Goal: Task Accomplishment & Management: Use online tool/utility

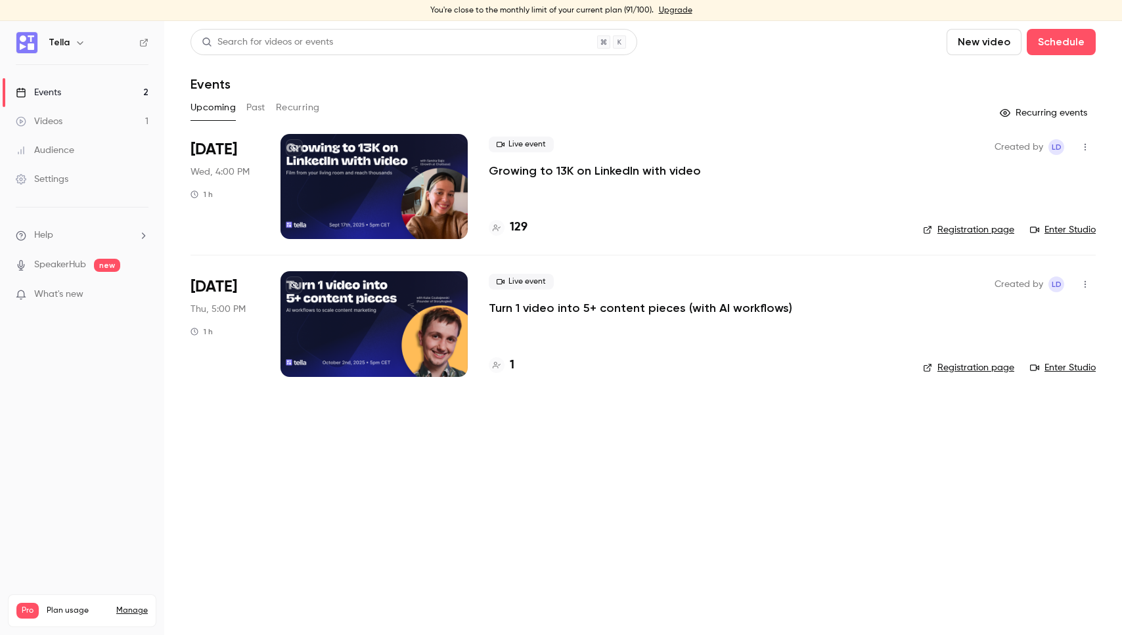
click at [615, 466] on main "Search for videos or events New video Schedule Events Upcoming Past Recurring R…" at bounding box center [643, 328] width 958 height 614
click at [490, 445] on main "Search for videos or events New video Schedule Events Upcoming Past Recurring R…" at bounding box center [643, 328] width 958 height 614
click at [474, 490] on main "Search for videos or events New video Schedule Events Upcoming Past Recurring R…" at bounding box center [643, 328] width 958 height 614
click at [487, 483] on main "Search for videos or events New video Schedule Events Upcoming Past Recurring R…" at bounding box center [643, 328] width 958 height 614
click at [669, 138] on div "Live event Growing to 13K on LinkedIn with video" at bounding box center [695, 158] width 413 height 42
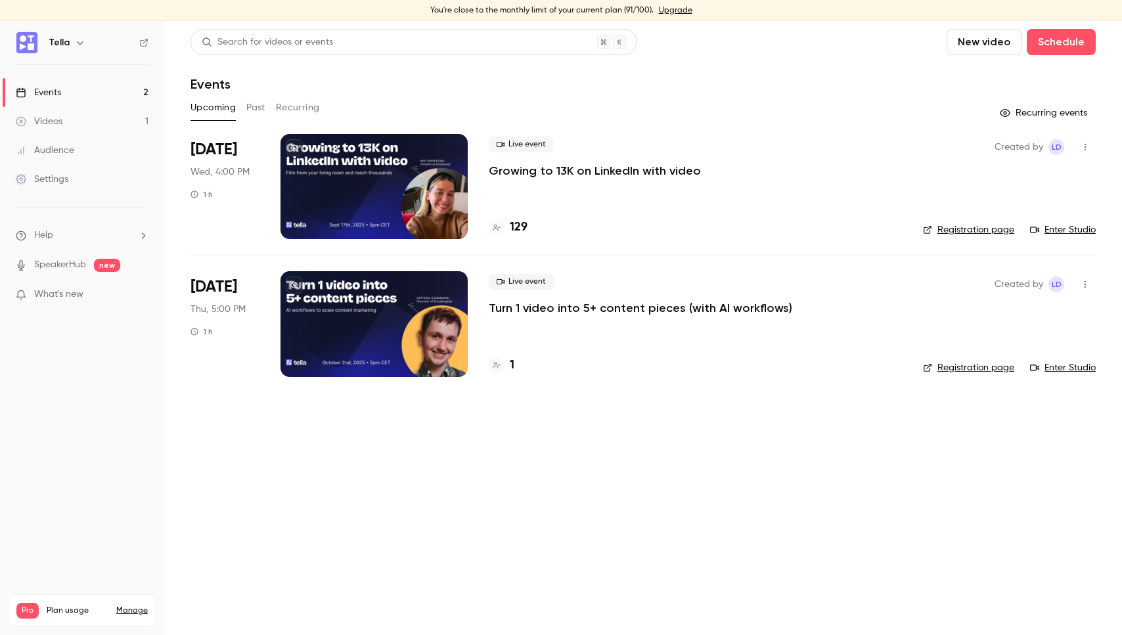
click at [589, 163] on p "Growing to 13K on LinkedIn with video" at bounding box center [595, 171] width 212 height 16
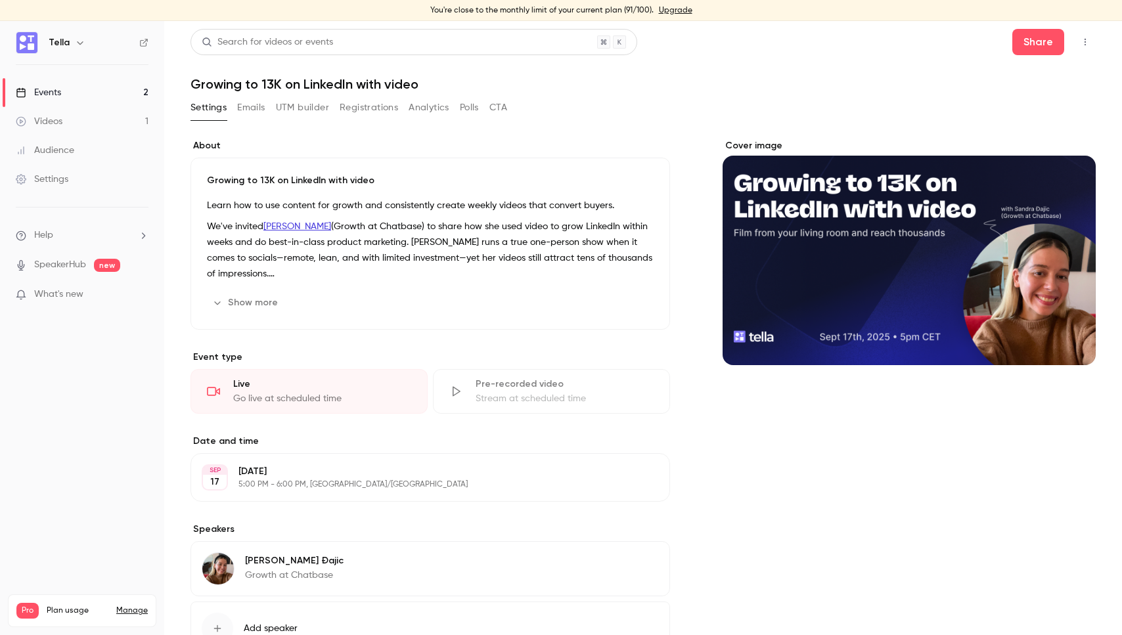
click at [850, 89] on h1 "Growing to 13K on LinkedIn with video" at bounding box center [644, 84] width 906 height 16
click at [1089, 45] on icon "button" at bounding box center [1085, 41] width 11 height 9
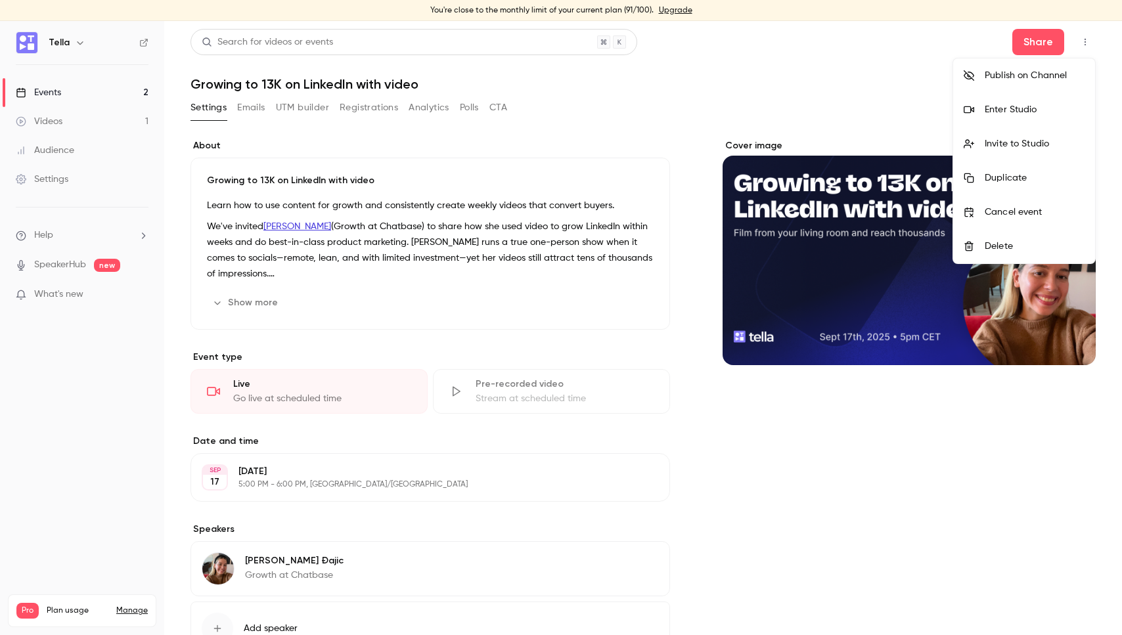
click at [1039, 117] on li "Enter Studio" at bounding box center [1025, 110] width 142 height 34
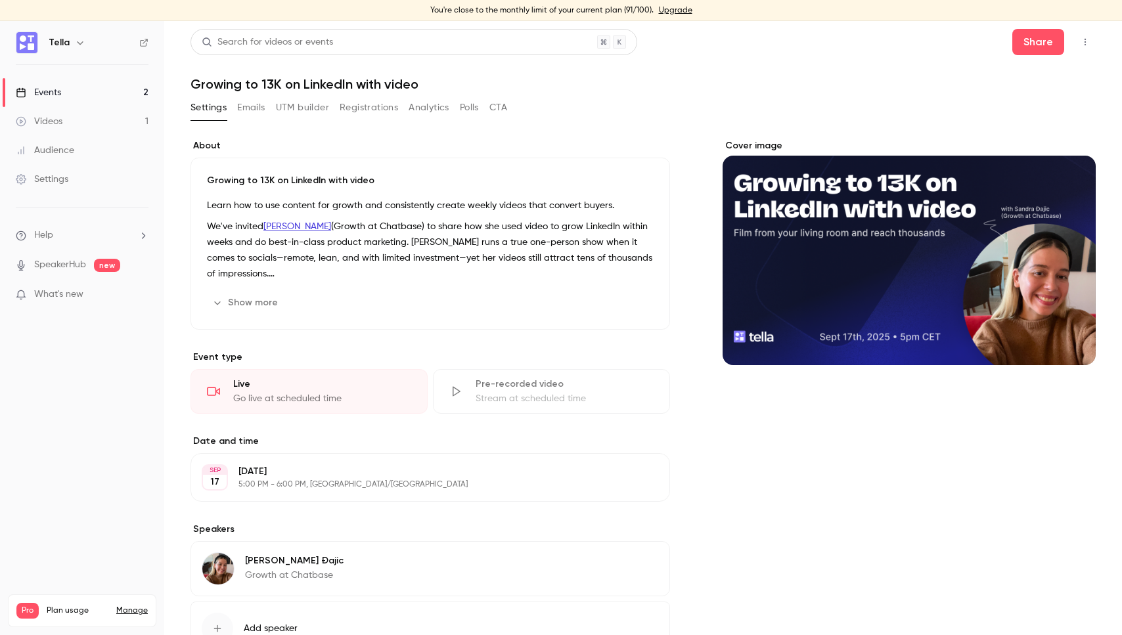
scroll to position [102, 0]
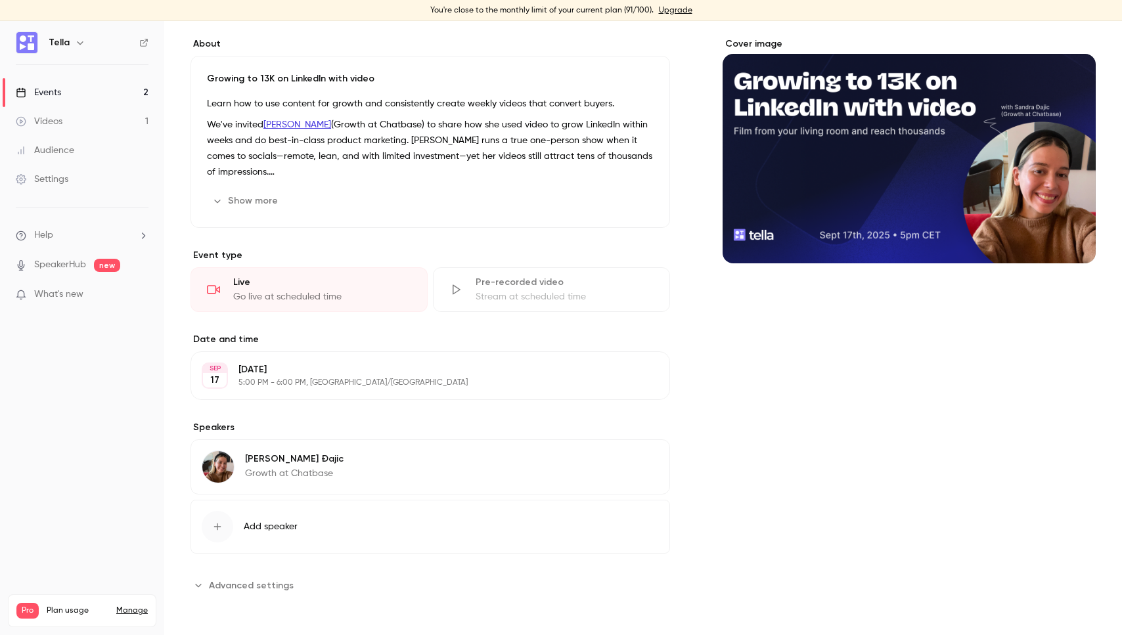
click at [261, 530] on span "Add speaker" at bounding box center [271, 526] width 54 height 13
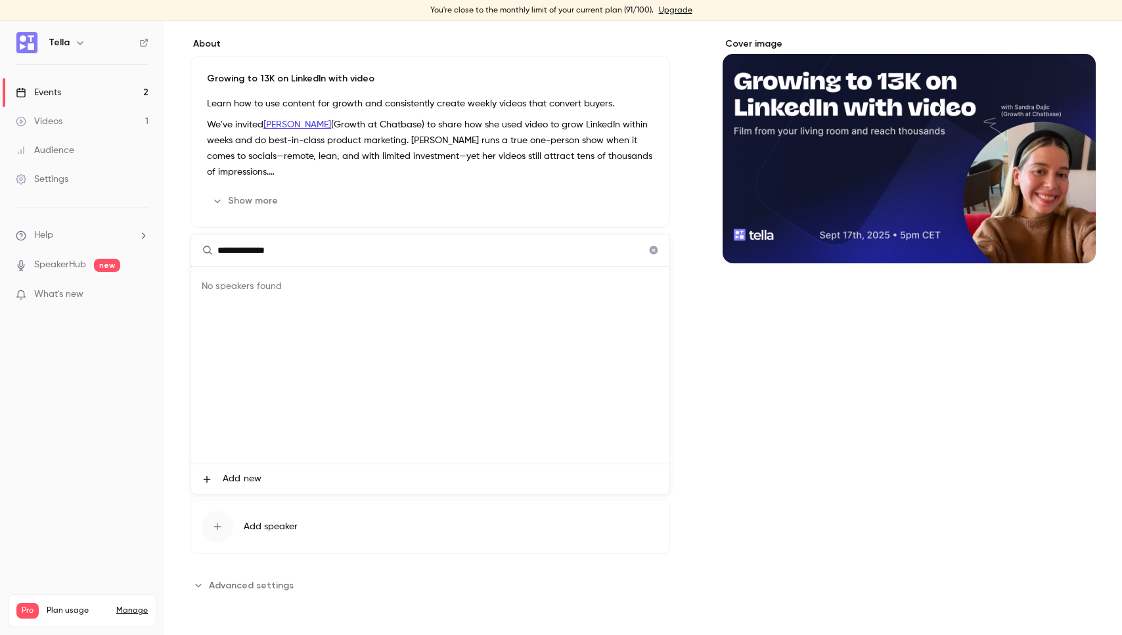
type input "**********"
drag, startPoint x: 246, startPoint y: 471, endPoint x: 273, endPoint y: 388, distance: 87.3
click at [273, 391] on ul "**********" at bounding box center [430, 365] width 478 height 260
click at [651, 251] on icon "Clear" at bounding box center [654, 250] width 9 height 9
click at [735, 417] on div at bounding box center [561, 317] width 1122 height 635
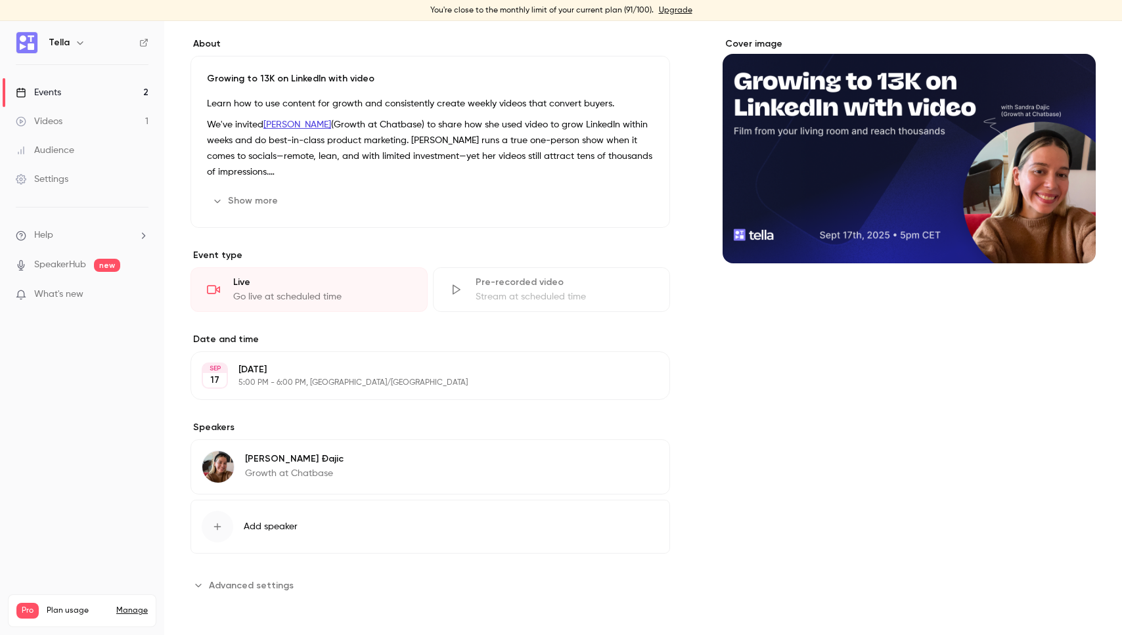
scroll to position [0, 0]
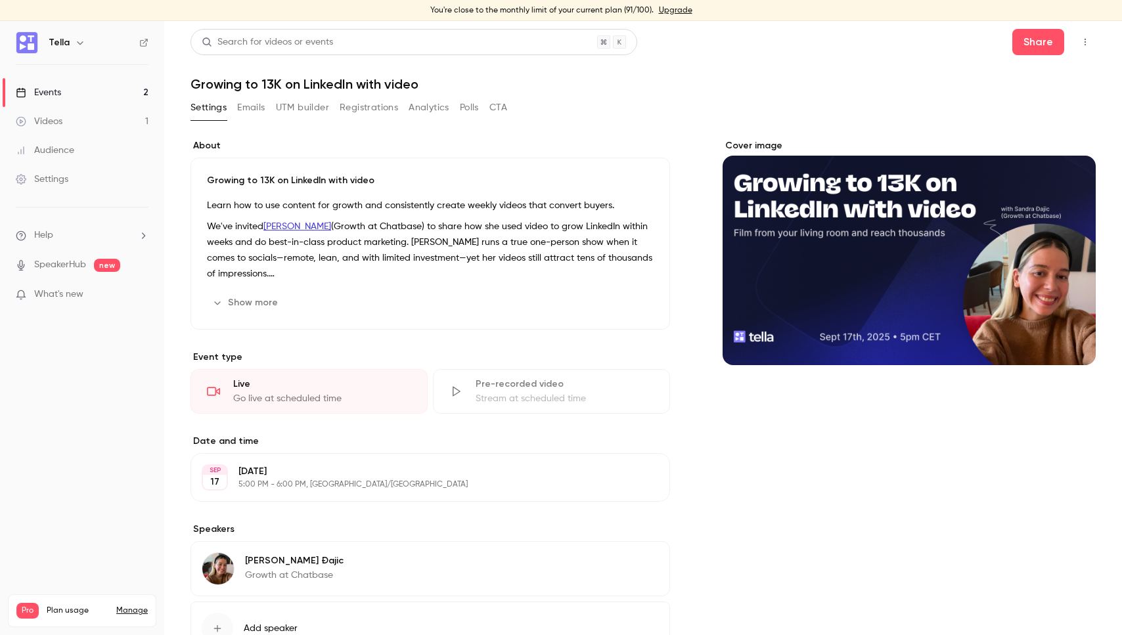
click at [1084, 35] on button "button" at bounding box center [1085, 42] width 21 height 21
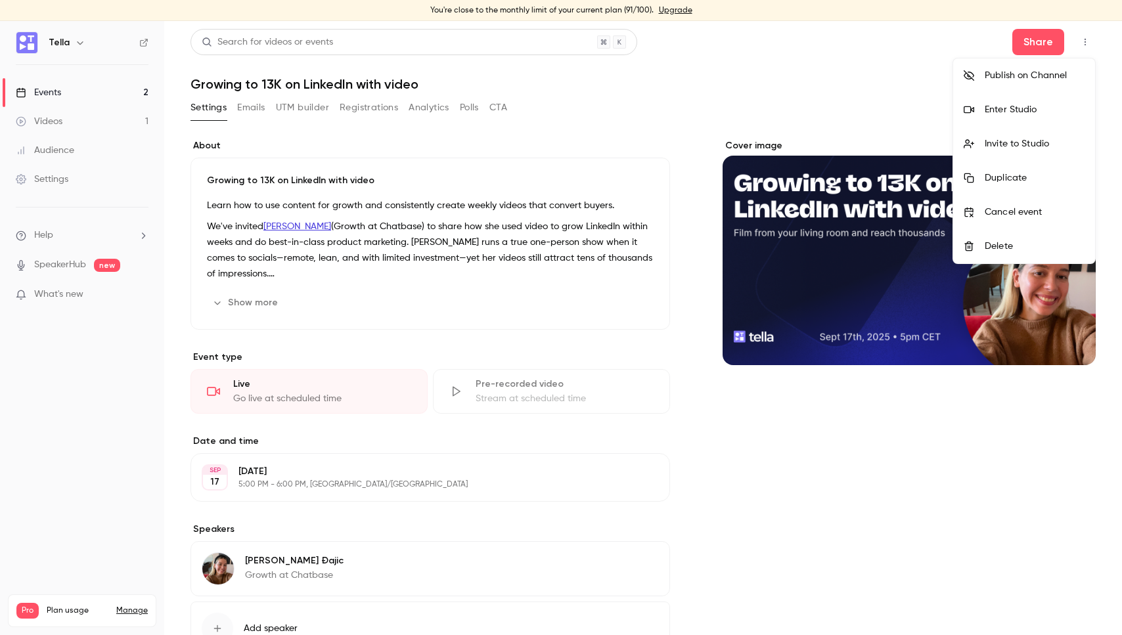
click at [1045, 98] on li "Enter Studio" at bounding box center [1025, 110] width 142 height 34
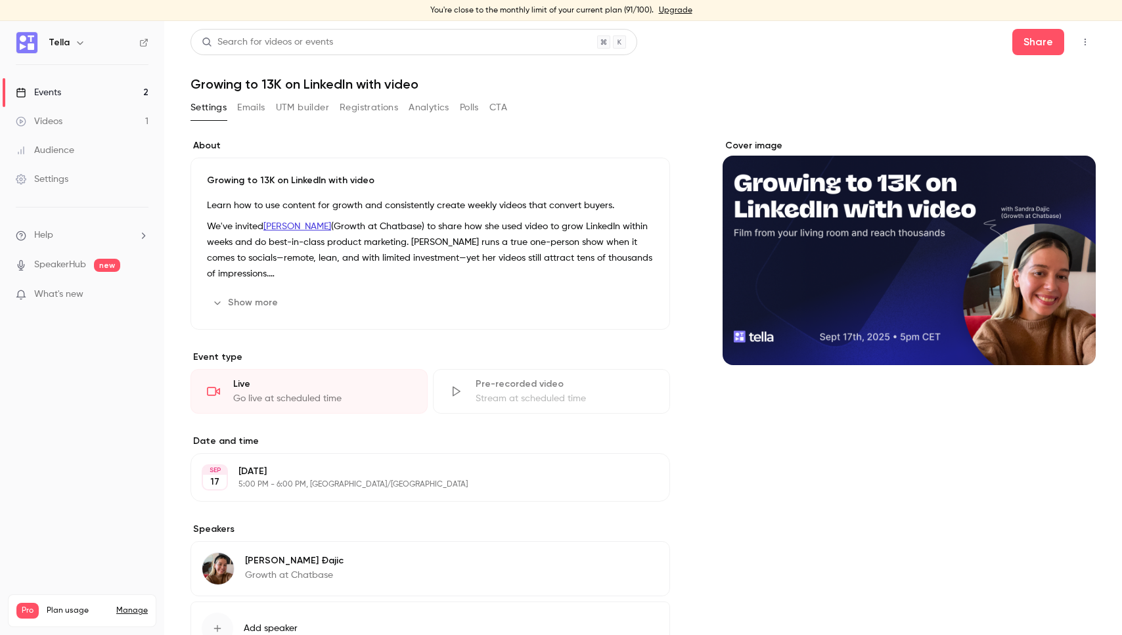
click at [1092, 39] on button "button" at bounding box center [1085, 42] width 21 height 21
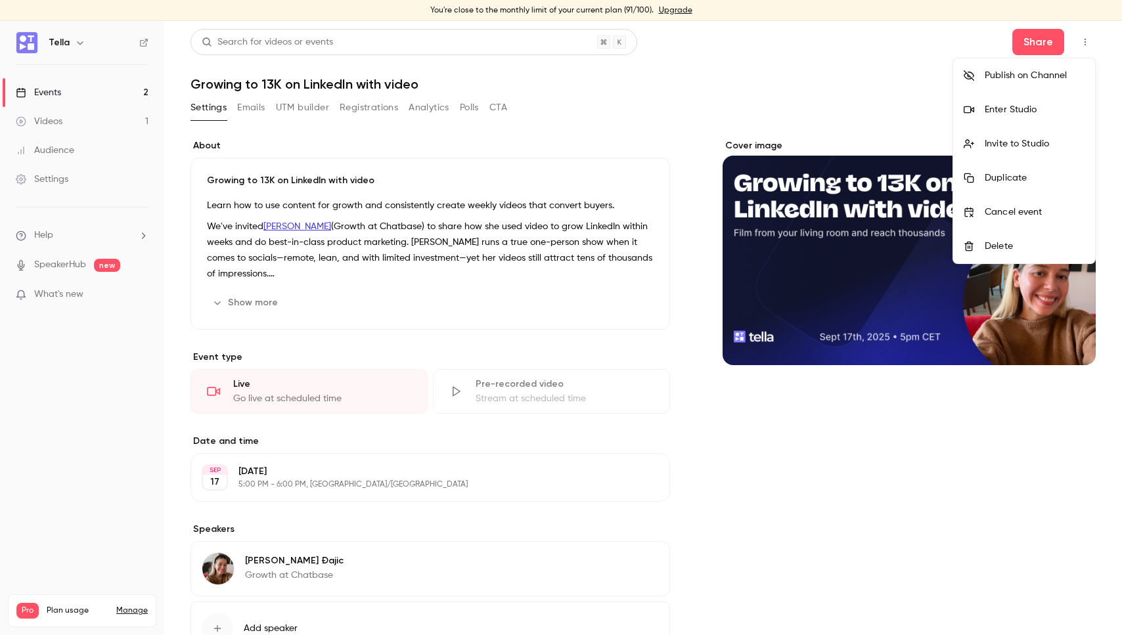
click at [1036, 135] on li "Invite to Studio" at bounding box center [1025, 144] width 142 height 34
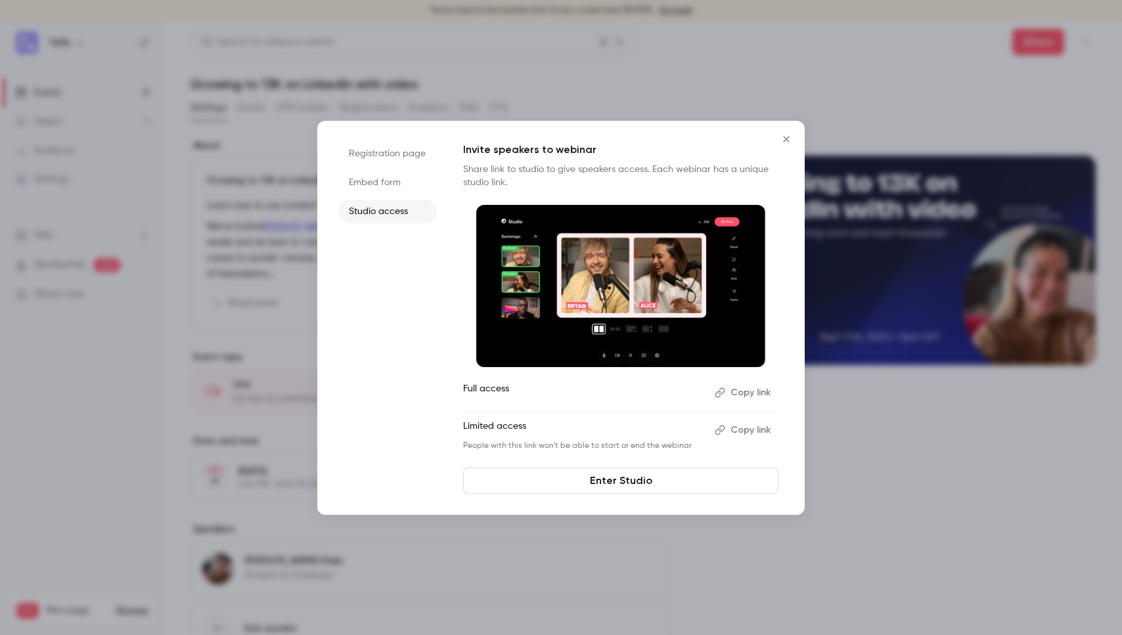
click at [765, 65] on div at bounding box center [561, 317] width 1122 height 635
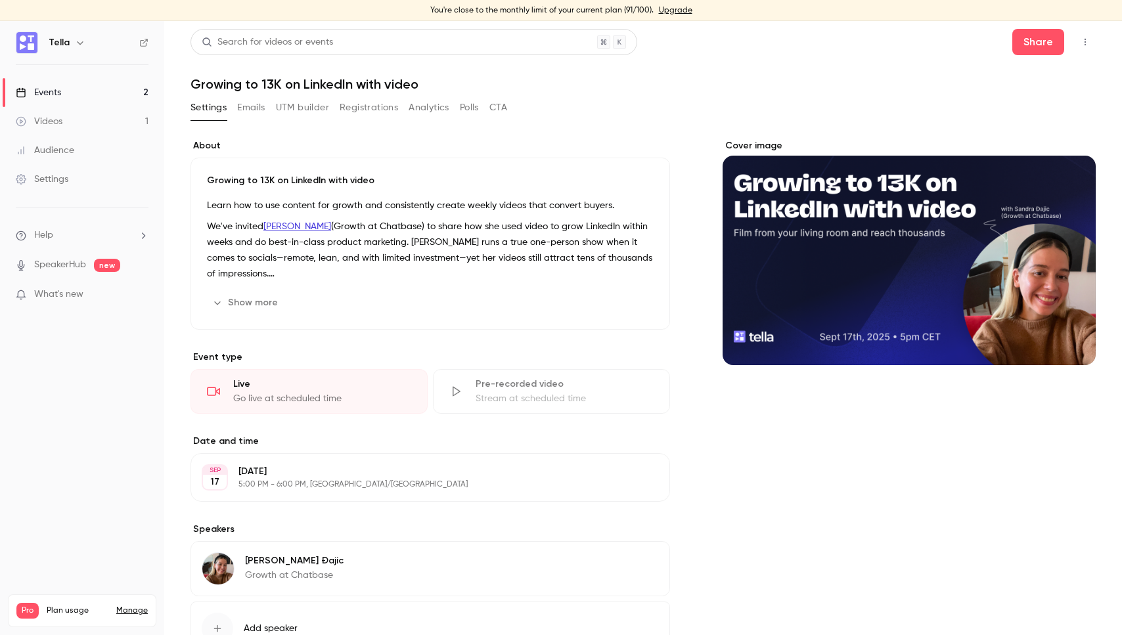
click at [1087, 38] on icon "button" at bounding box center [1085, 41] width 11 height 9
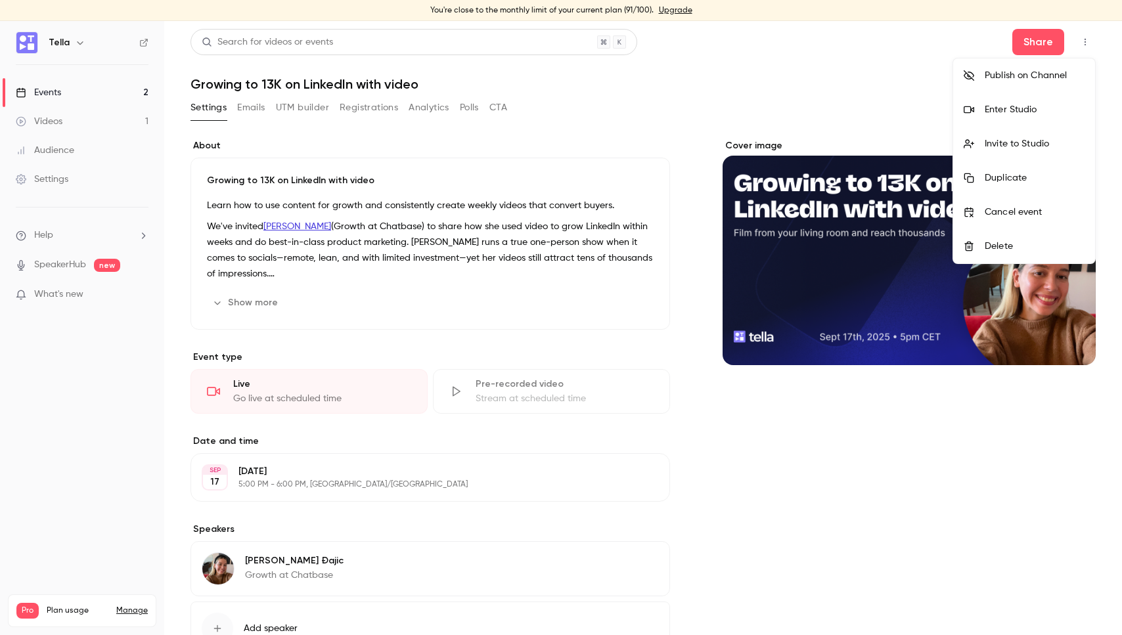
click at [1048, 101] on li "Enter Studio" at bounding box center [1025, 110] width 142 height 34
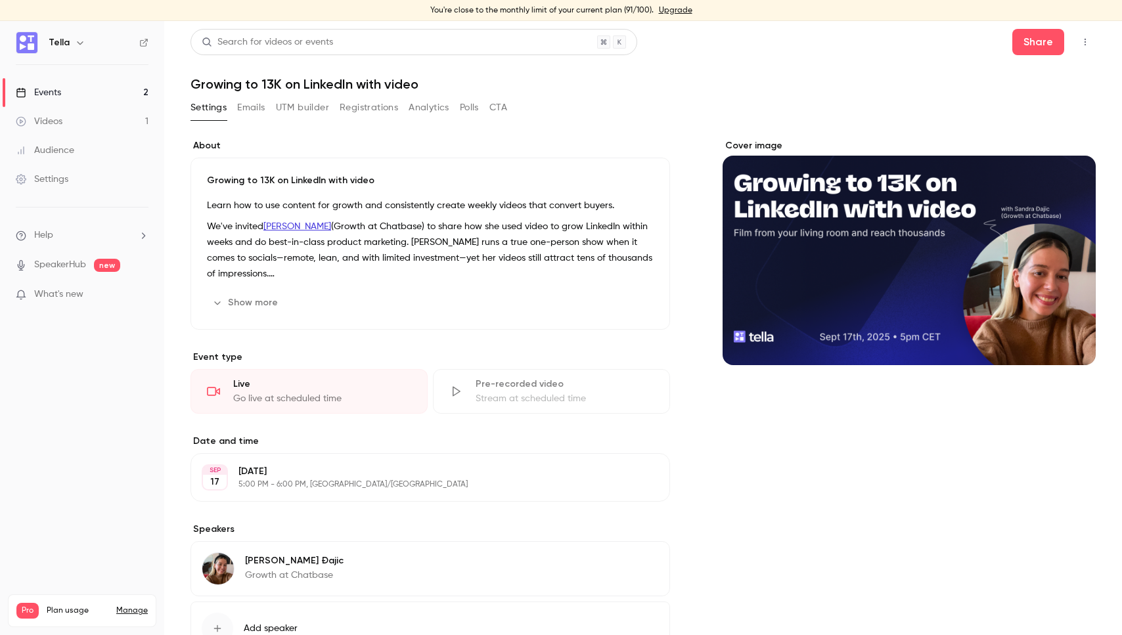
click at [405, 314] on div "Growing to 13K on LinkedIn with video Learn how to use content for growth and c…" at bounding box center [431, 244] width 480 height 172
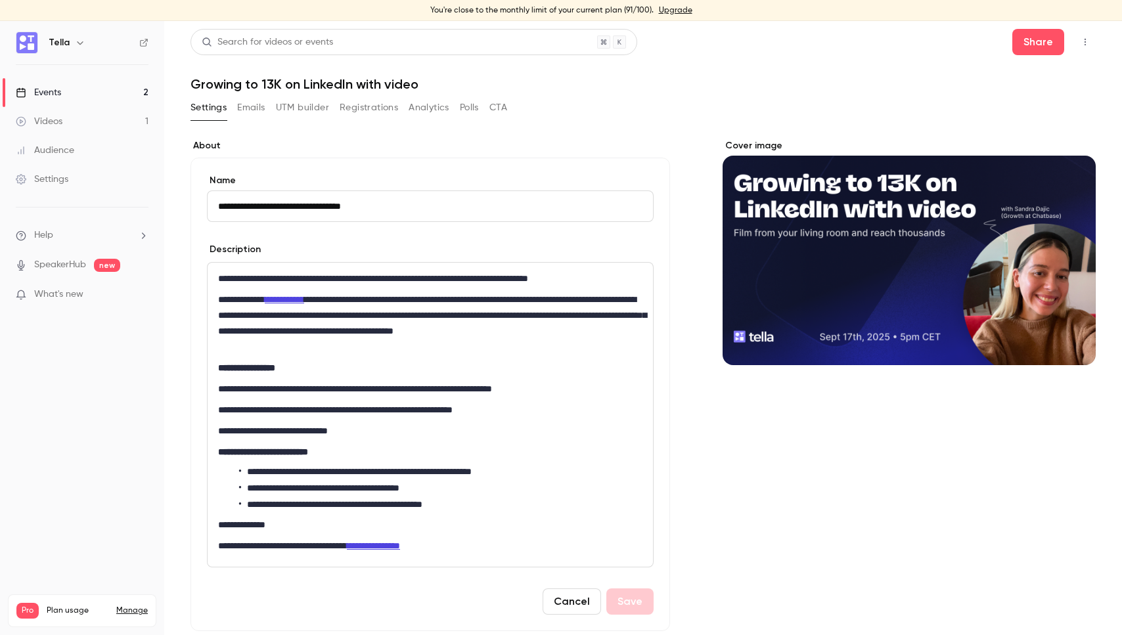
click at [689, 87] on h1 "Growing to 13K on LinkedIn with video" at bounding box center [644, 84] width 906 height 16
click at [582, 603] on button "Cancel" at bounding box center [572, 602] width 58 height 26
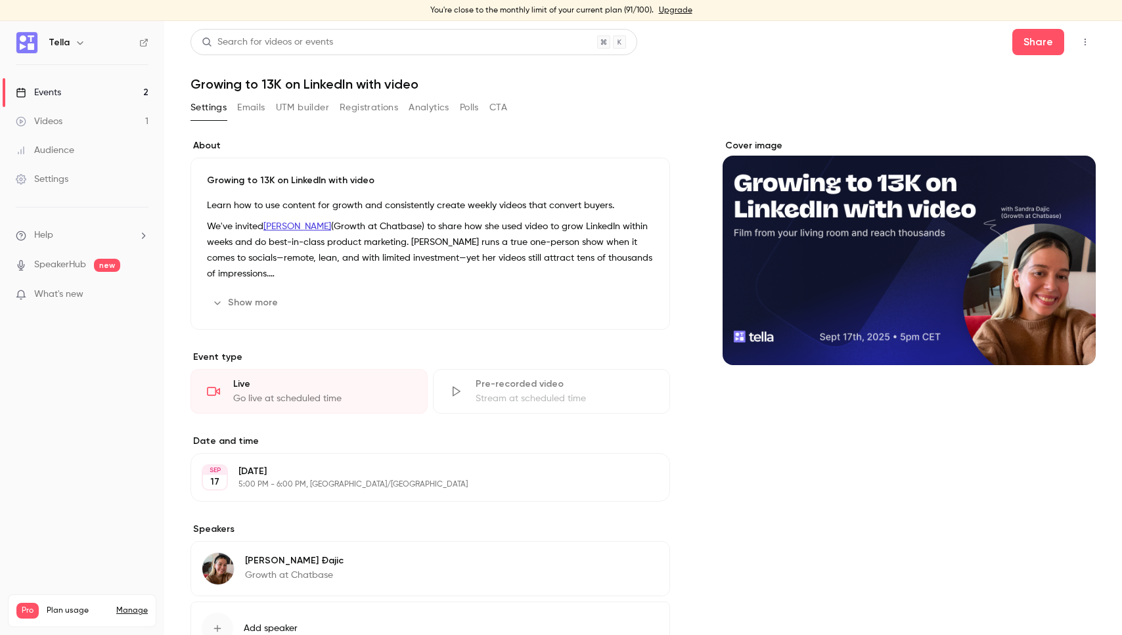
click at [465, 110] on button "Polls" at bounding box center [469, 107] width 19 height 21
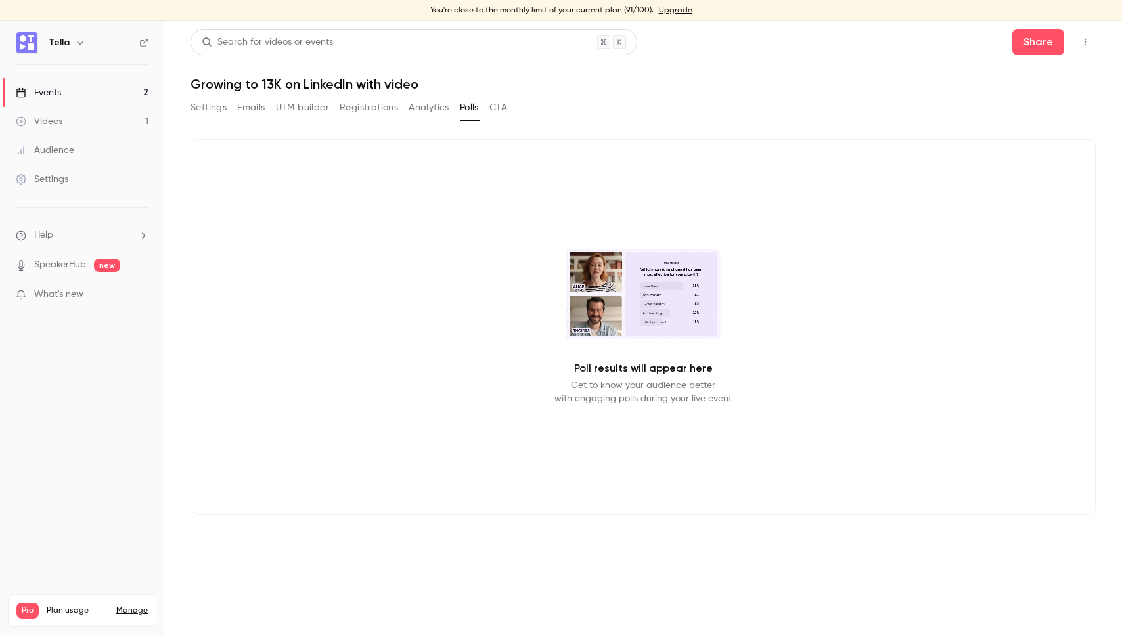
click at [216, 104] on button "Settings" at bounding box center [209, 107] width 36 height 21
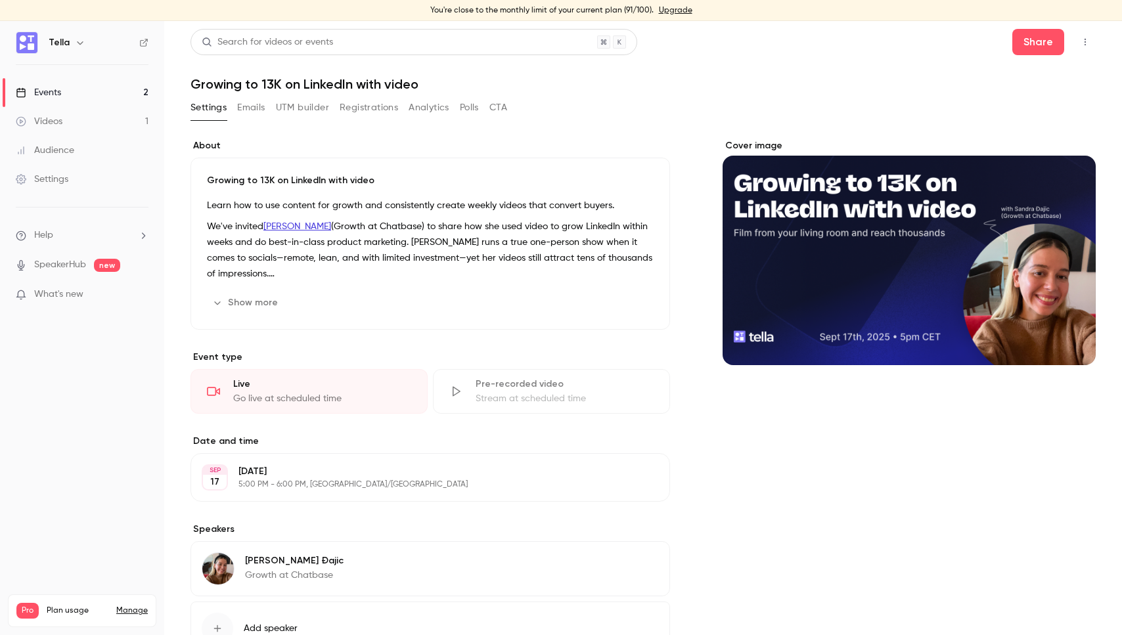
click at [1086, 38] on icon "button" at bounding box center [1085, 41] width 11 height 9
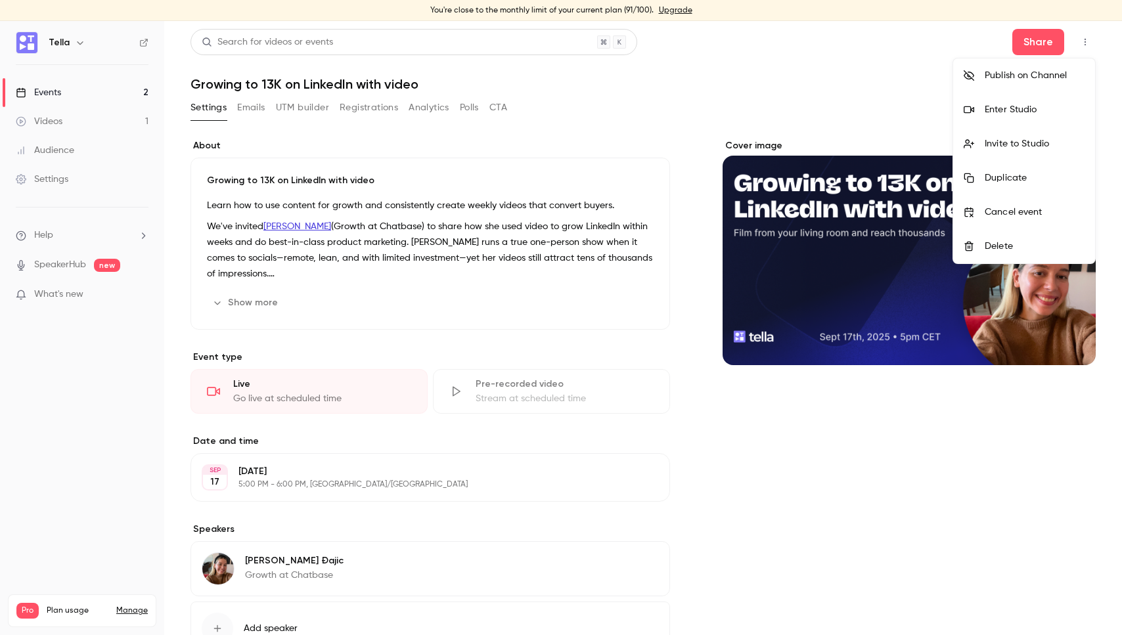
click at [1067, 118] on li "Enter Studio" at bounding box center [1025, 110] width 142 height 34
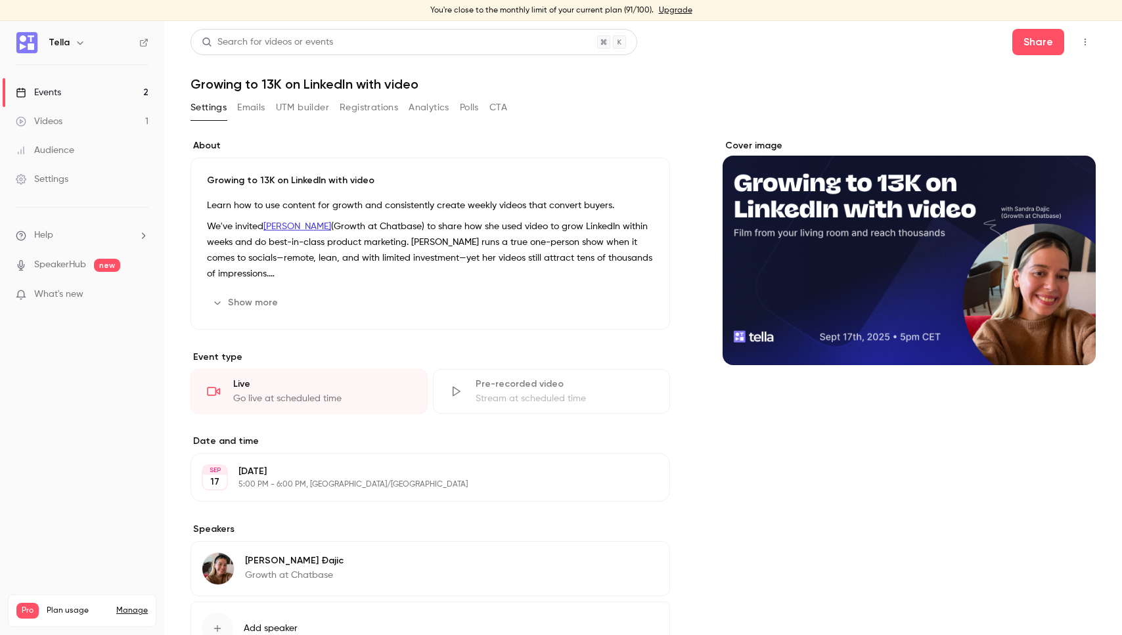
click at [814, 493] on div "Cover image" at bounding box center [909, 418] width 373 height 559
click at [764, 437] on div "Cover image" at bounding box center [909, 418] width 373 height 559
click at [1080, 33] on button "button" at bounding box center [1085, 42] width 21 height 21
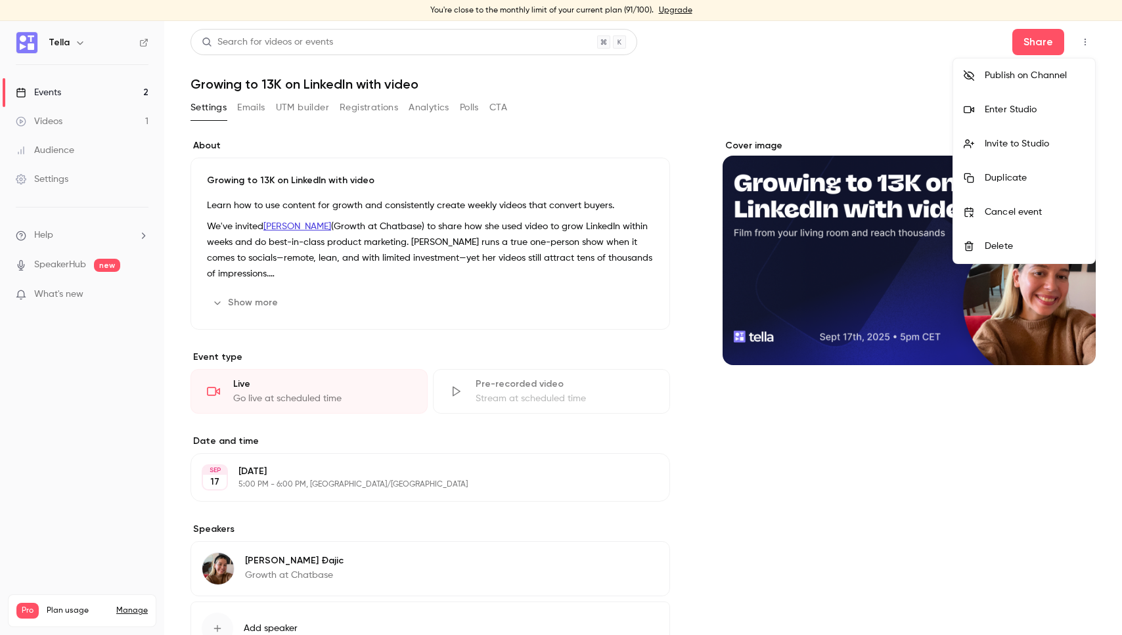
click at [1059, 108] on div "Enter Studio" at bounding box center [1035, 109] width 100 height 13
